Goal: Check status

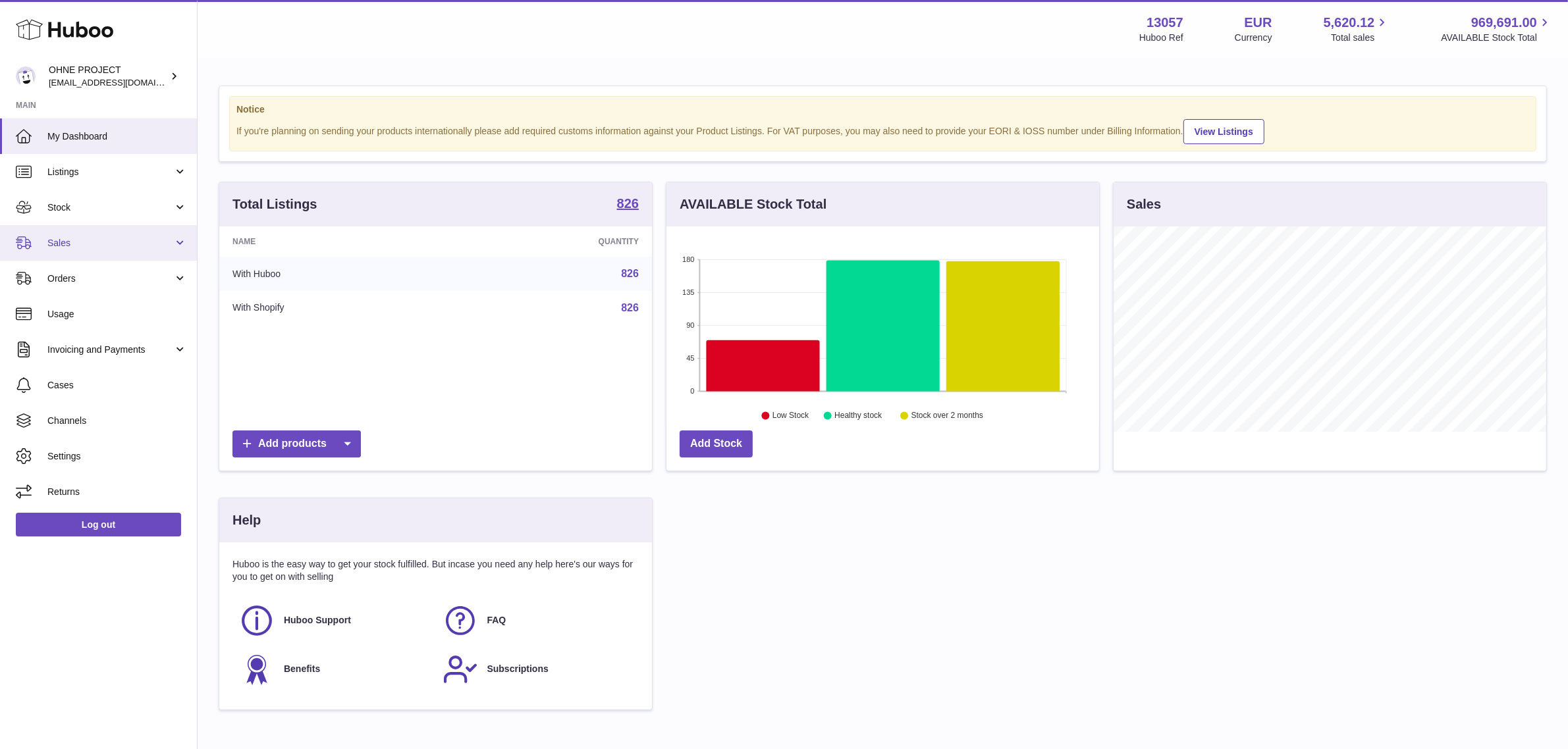
click at [126, 245] on span "Sales" at bounding box center [110, 243] width 126 height 13
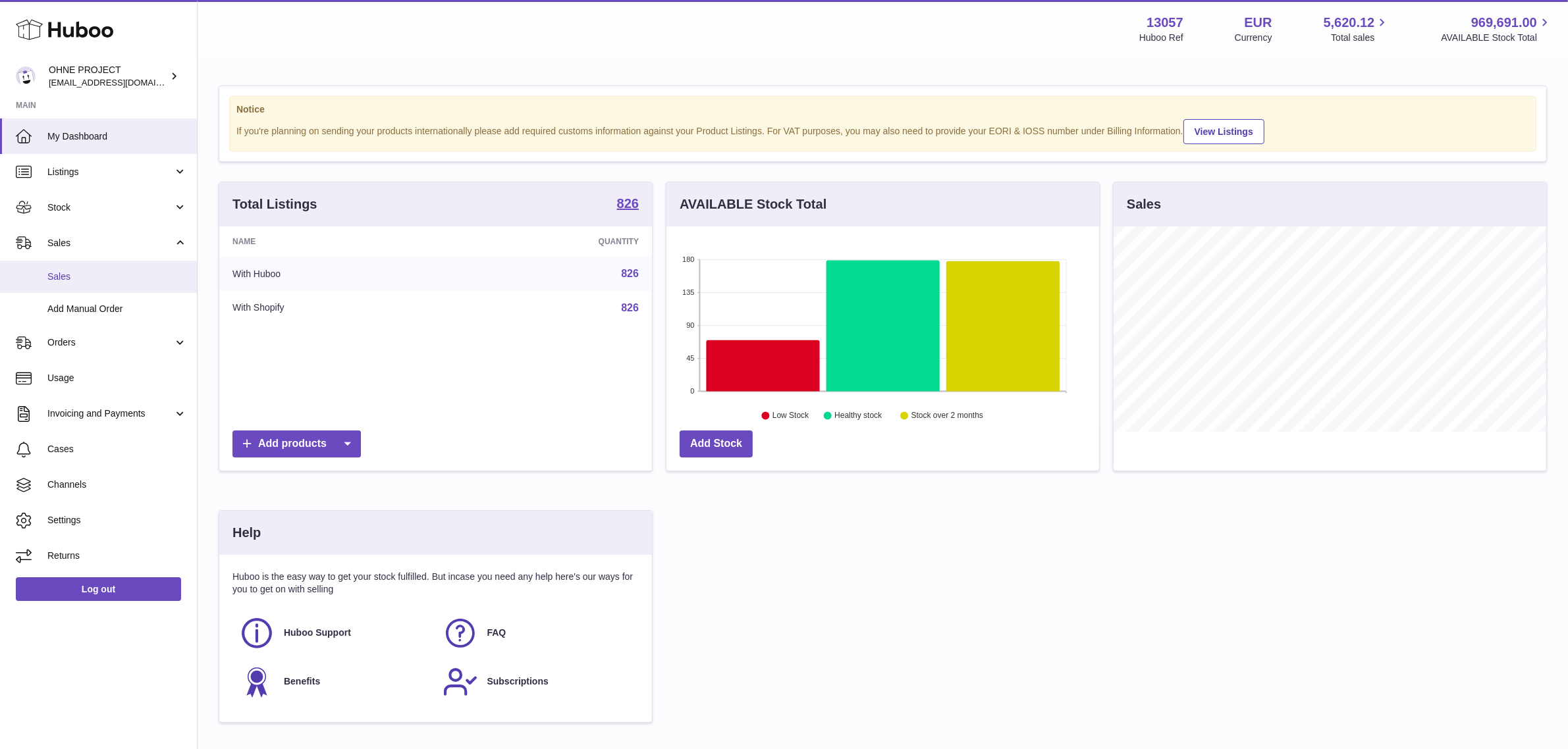
click at [114, 276] on span "Sales" at bounding box center [117, 276] width 139 height 13
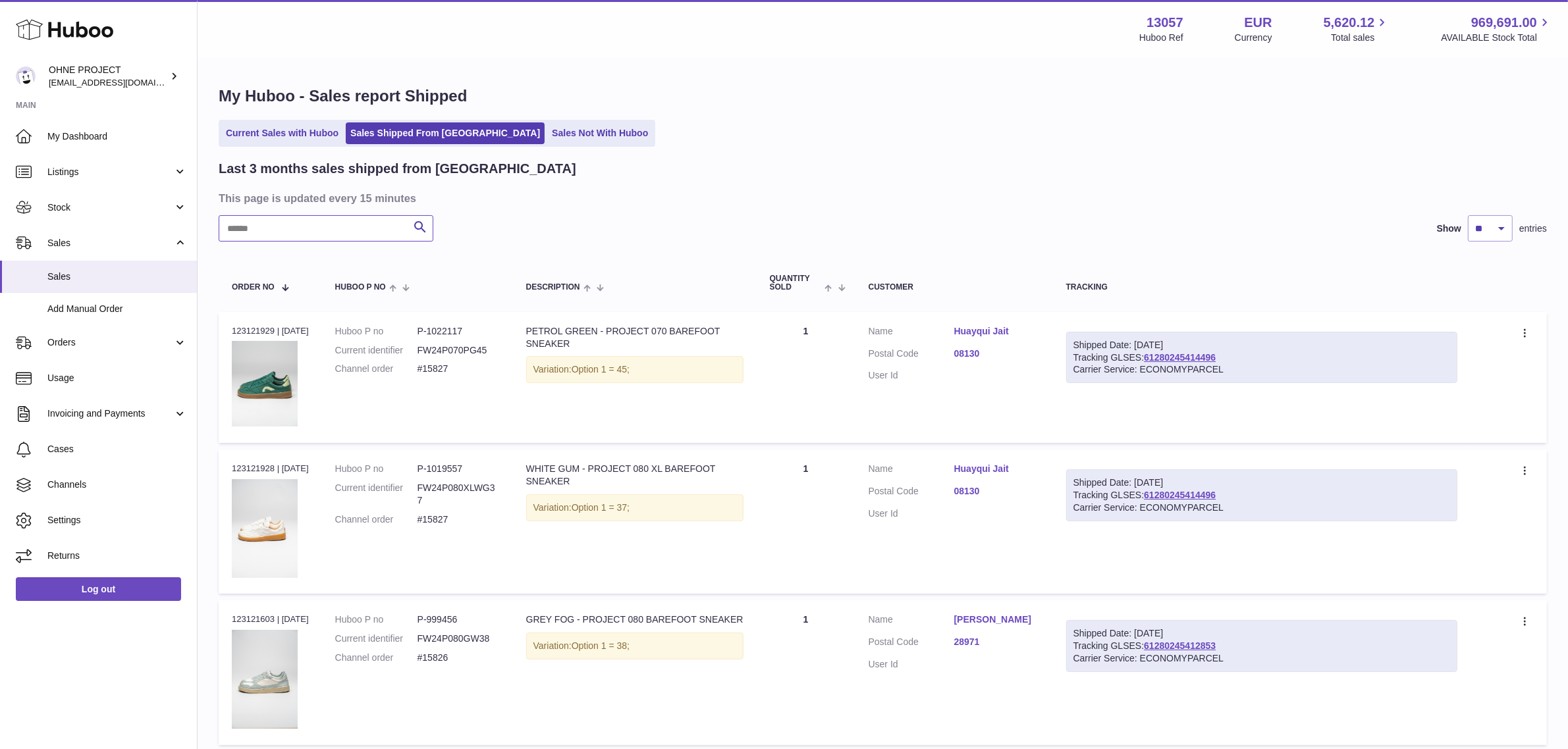
click at [329, 228] on input "text" at bounding box center [326, 228] width 215 height 26
paste input "*****"
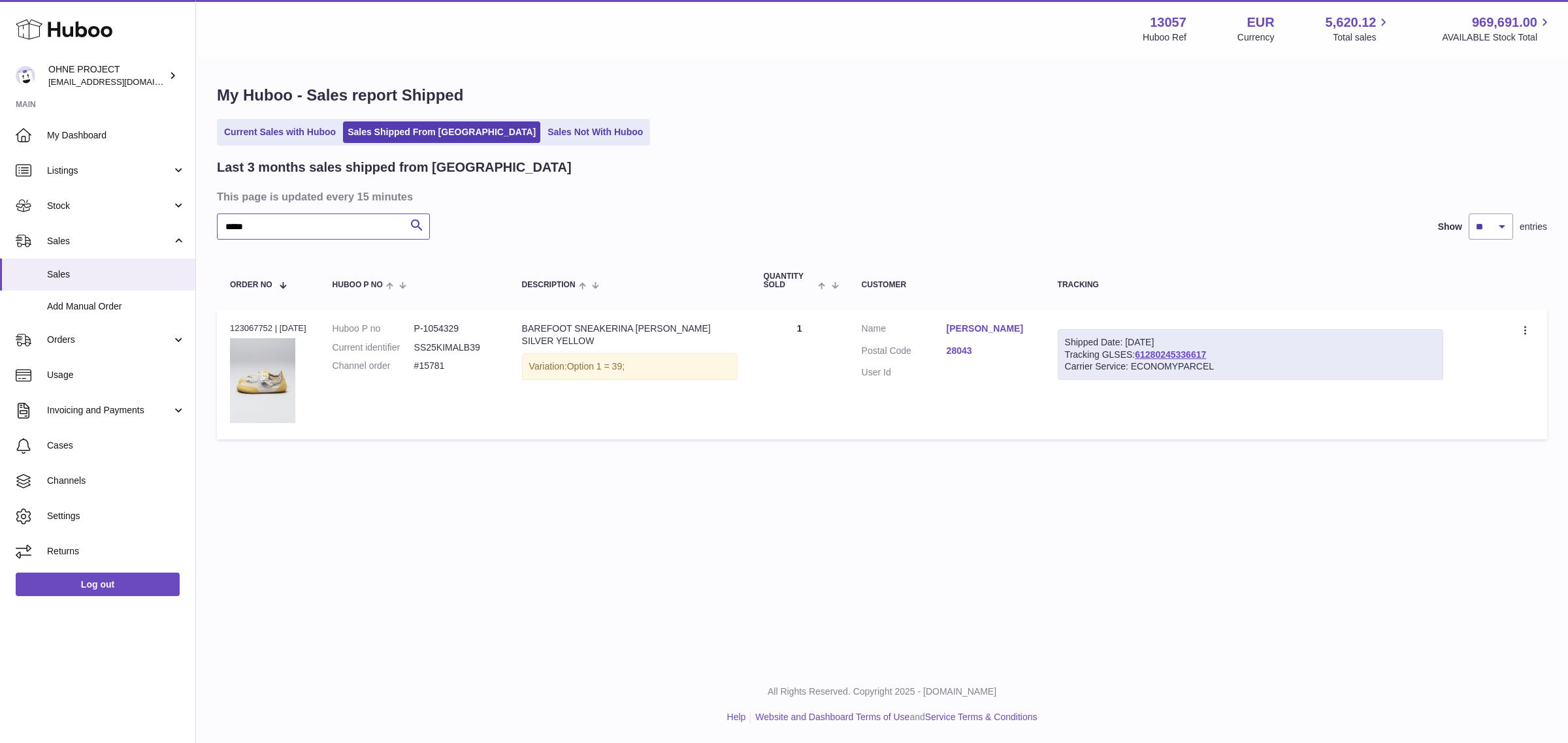
type input "*****"
drag, startPoint x: 1227, startPoint y: 347, endPoint x: 1158, endPoint y: 356, distance: 69.6
click at [1158, 356] on div "Shipped Date: [DATE] Tracking GLSES: 61280245336617 Carrier Service: ECONOMYPAR…" at bounding box center [1251, 356] width 386 height 52
click at [1284, 355] on div "Shipped Date: 19th Aug 2025 Tracking GLSES: 61280245336617 Carrier Service: ECO…" at bounding box center [1251, 356] width 386 height 52
drag, startPoint x: 1214, startPoint y: 356, endPoint x: 1149, endPoint y: 353, distance: 65.1
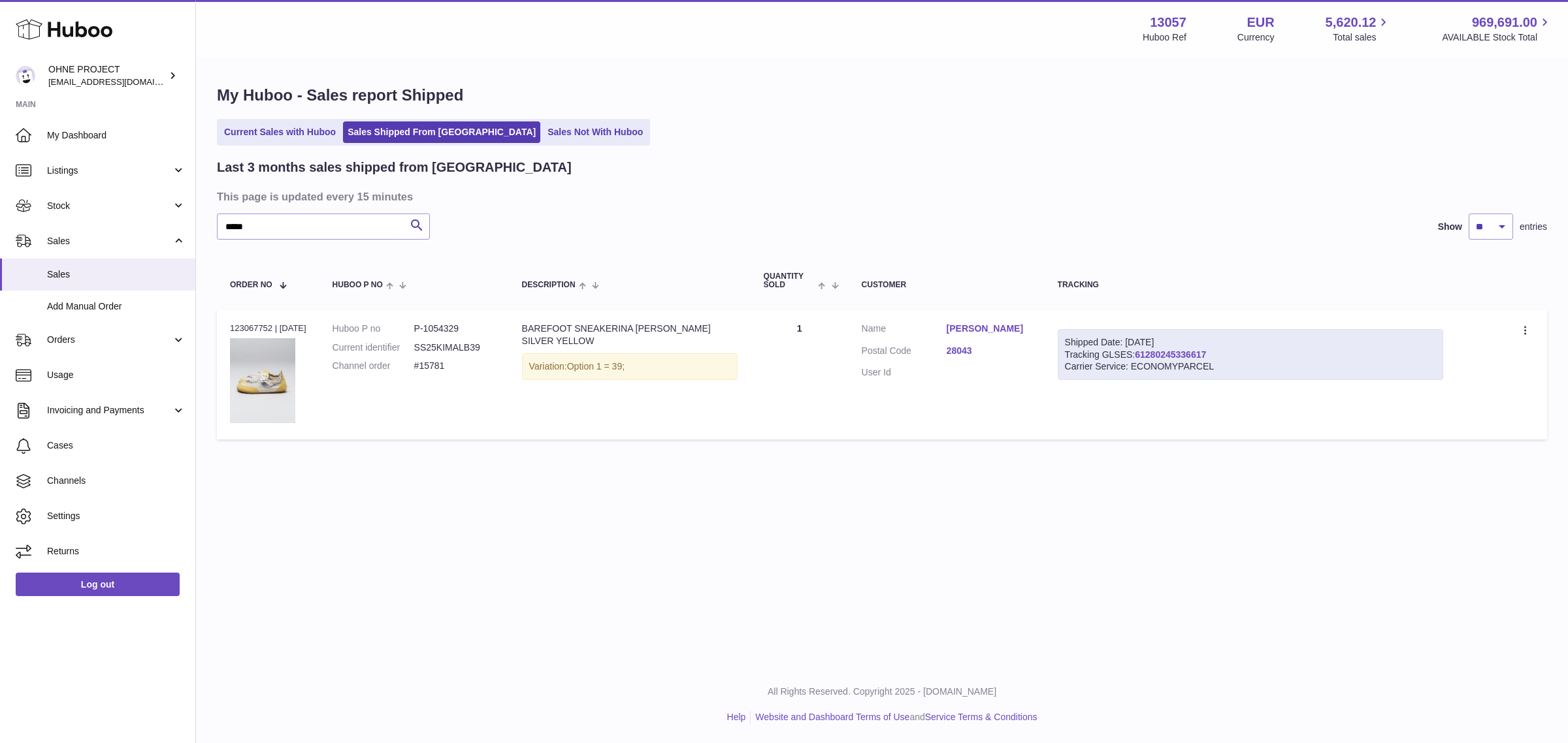
click at [1149, 353] on div "Shipped Date: 19th Aug 2025 Tracking GLSES: 61280245336617 Carrier Service: ECO…" at bounding box center [1251, 356] width 386 height 52
copy link "61280245336617"
